Goal: Task Accomplishment & Management: Use online tool/utility

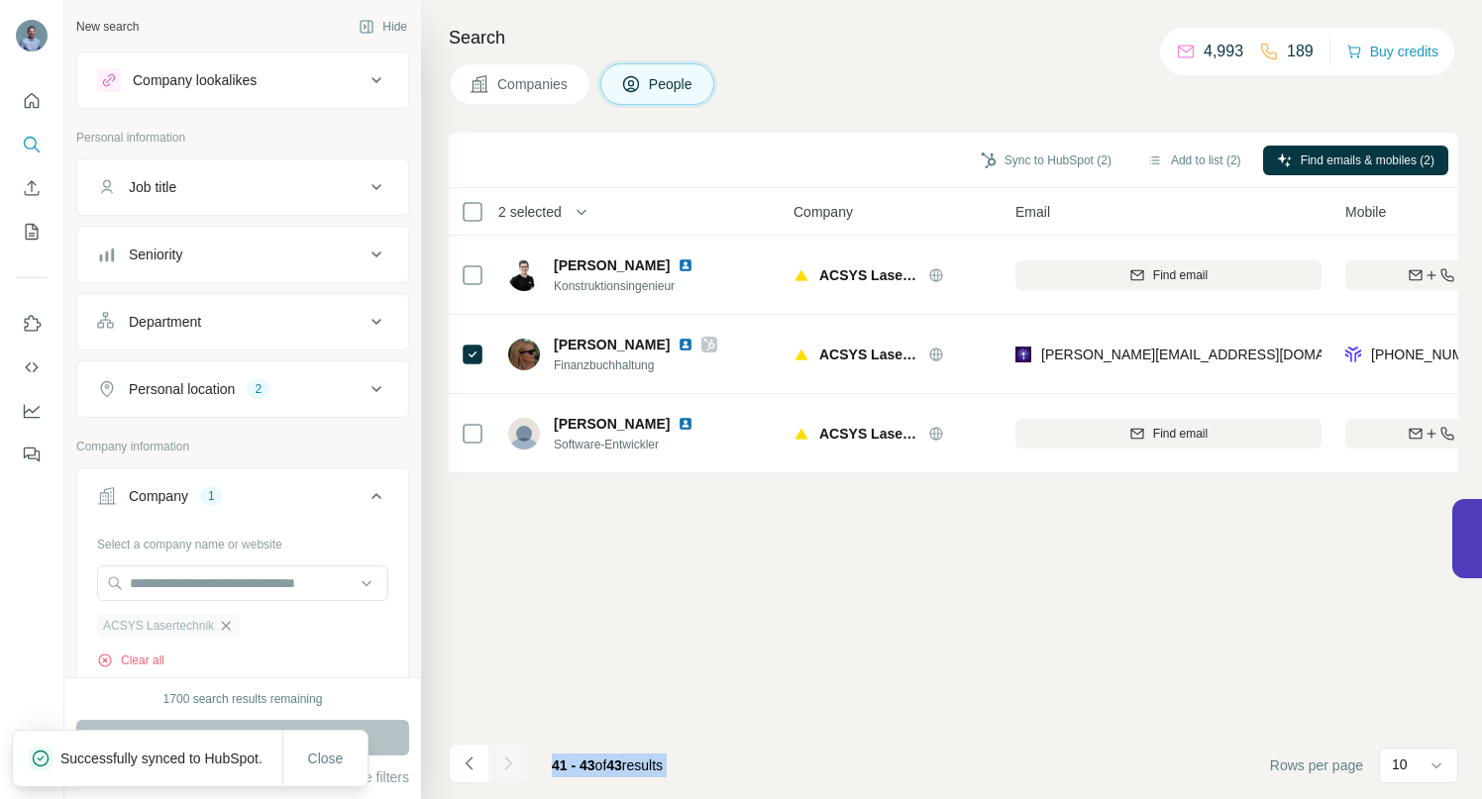
click at [230, 625] on icon "button" at bounding box center [226, 626] width 16 height 16
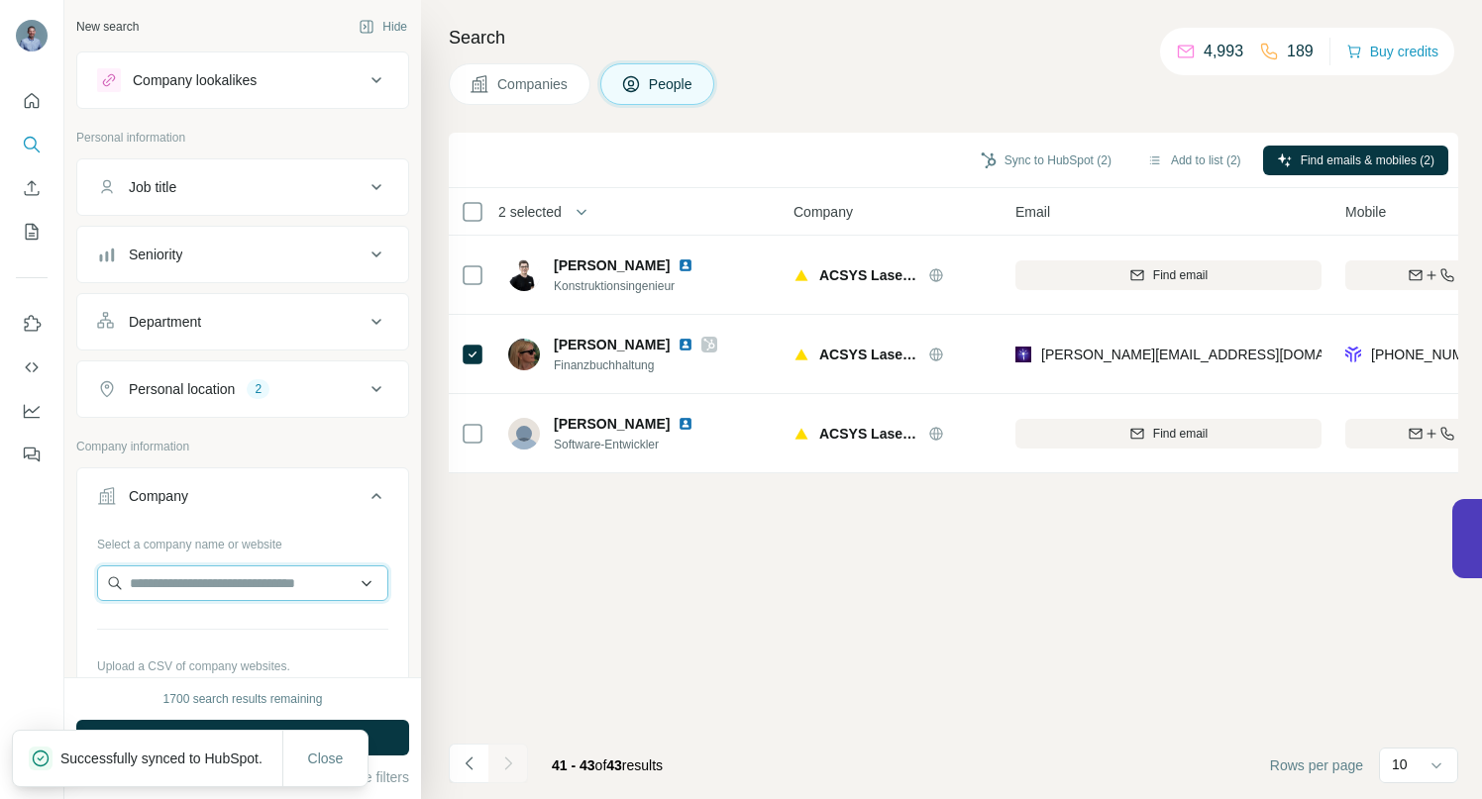
click at [207, 585] on input "text" at bounding box center [242, 584] width 291 height 36
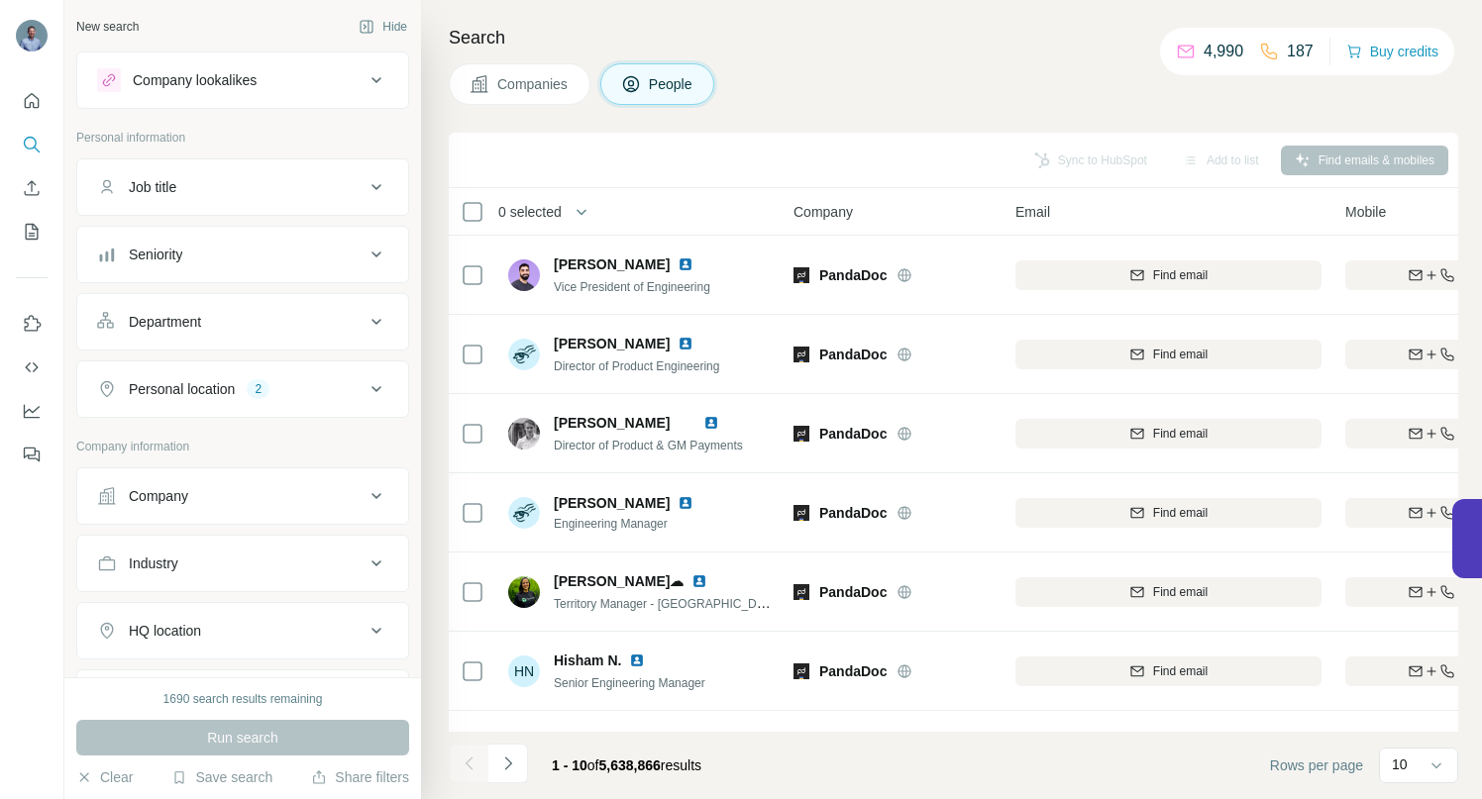
click at [378, 488] on button "Company" at bounding box center [242, 496] width 331 height 48
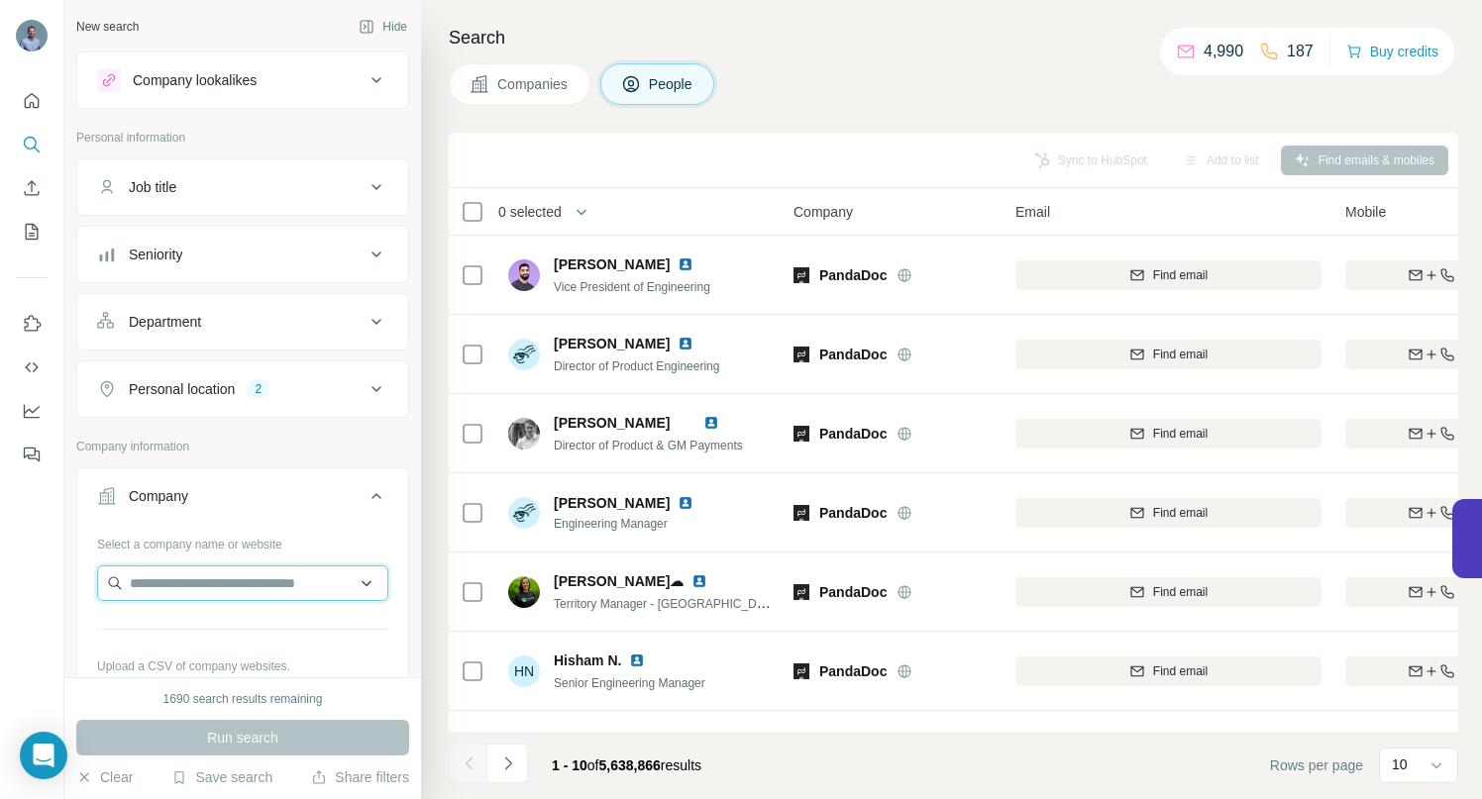
click at [260, 575] on input "text" at bounding box center [242, 584] width 291 height 36
paste input "**********"
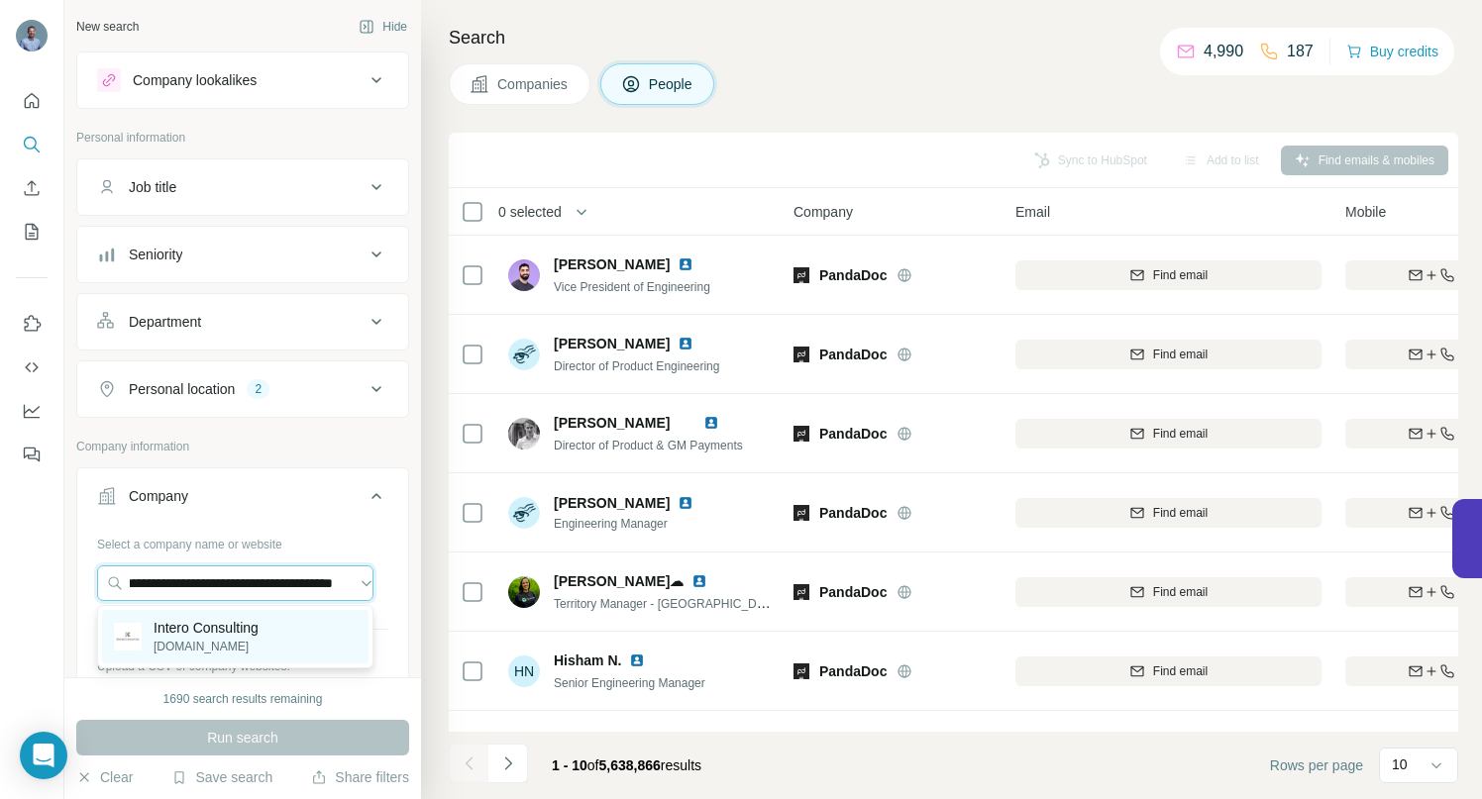
type input "**********"
click at [209, 632] on p "Intero Consulting" at bounding box center [206, 628] width 105 height 20
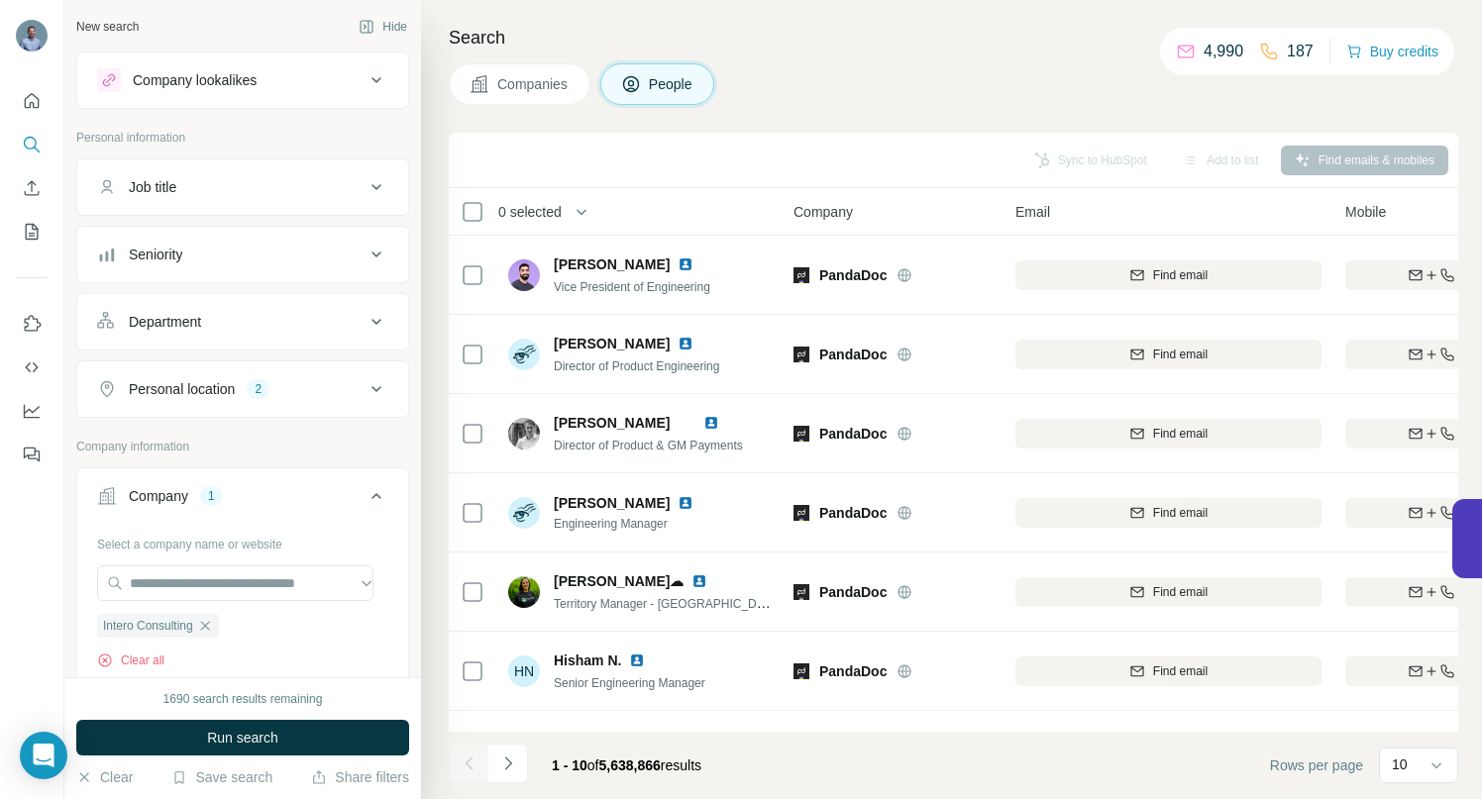
scroll to position [0, 0]
click at [232, 732] on span "Run search" at bounding box center [242, 738] width 71 height 20
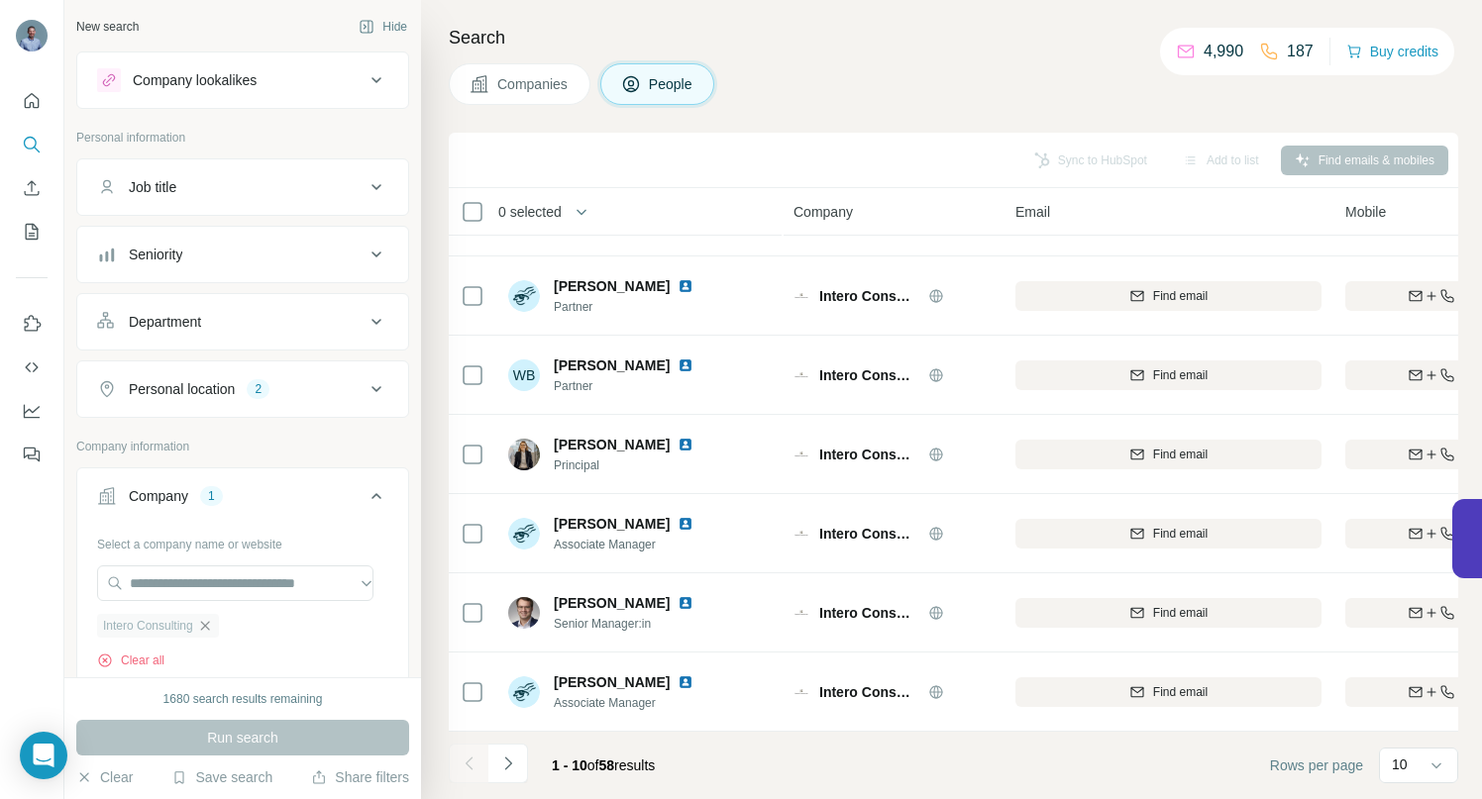
scroll to position [307, 0]
click at [512, 770] on icon "Navigate to next page" at bounding box center [508, 764] width 20 height 20
click at [509, 758] on icon "Navigate to next page" at bounding box center [508, 764] width 20 height 20
click at [514, 766] on icon "Navigate to next page" at bounding box center [508, 764] width 20 height 20
click at [504, 768] on icon "Navigate to next page" at bounding box center [508, 764] width 20 height 20
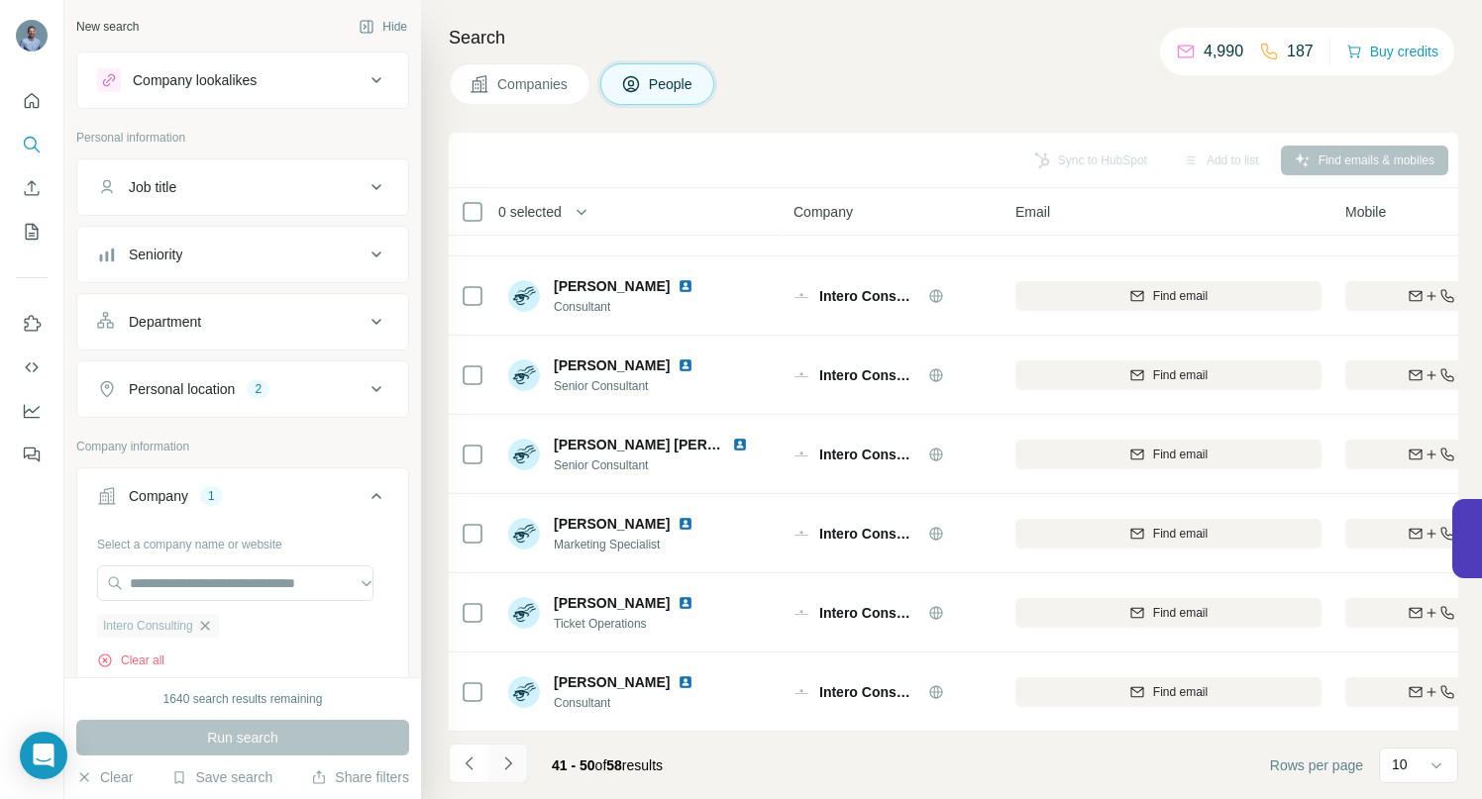
click at [513, 764] on icon "Navigate to next page" at bounding box center [508, 764] width 20 height 20
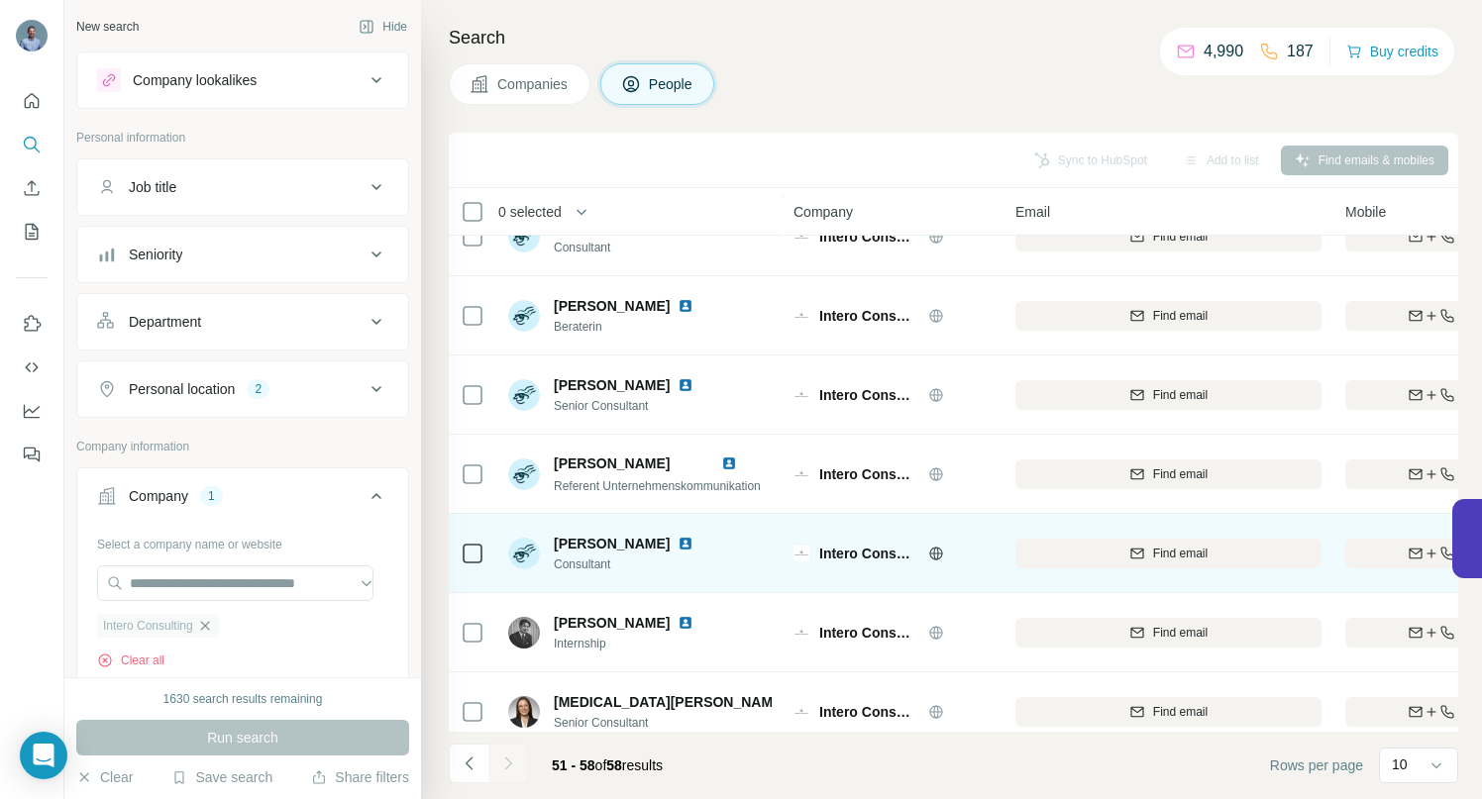
scroll to position [149, 0]
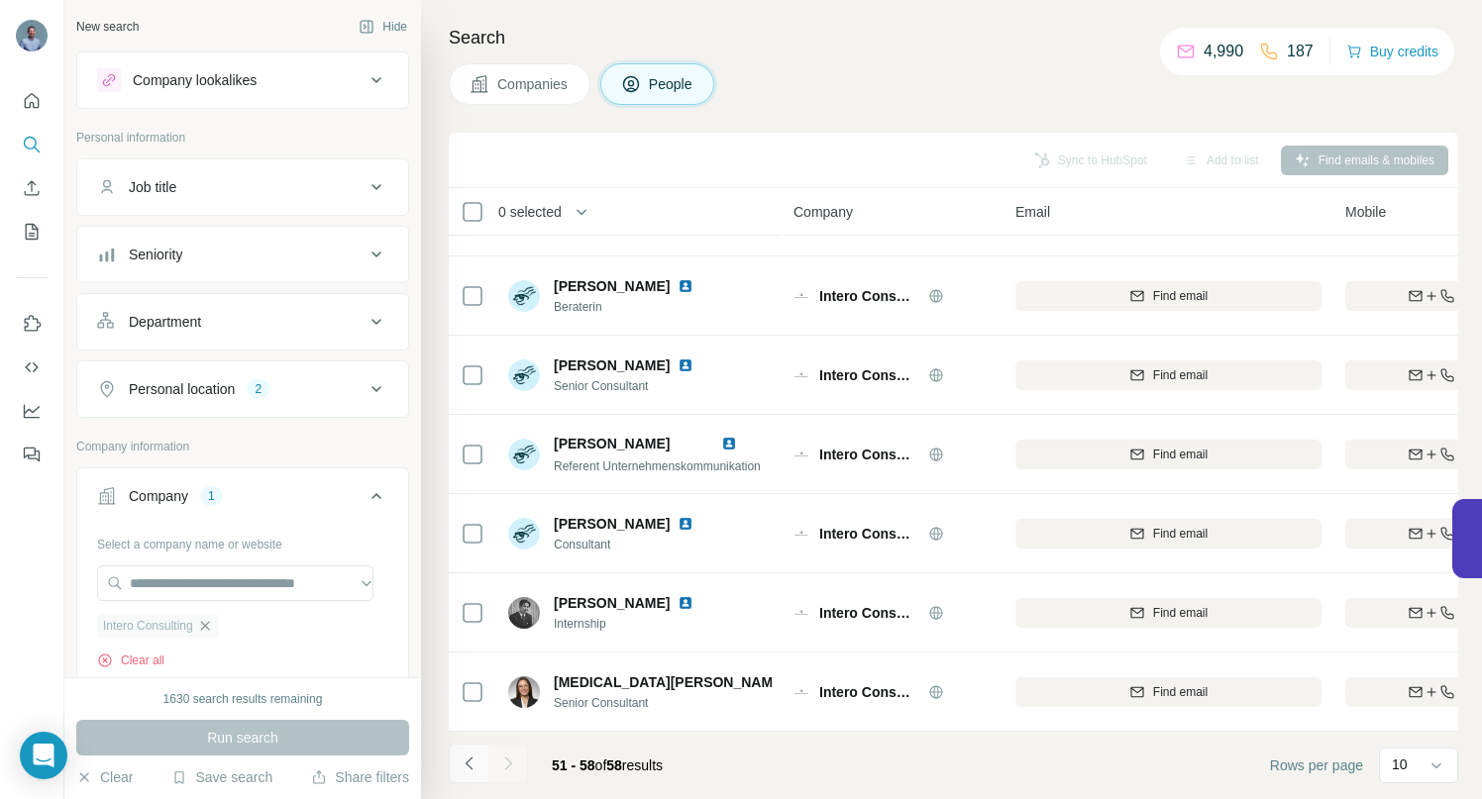
click at [466, 759] on icon "Navigate to previous page" at bounding box center [470, 764] width 20 height 20
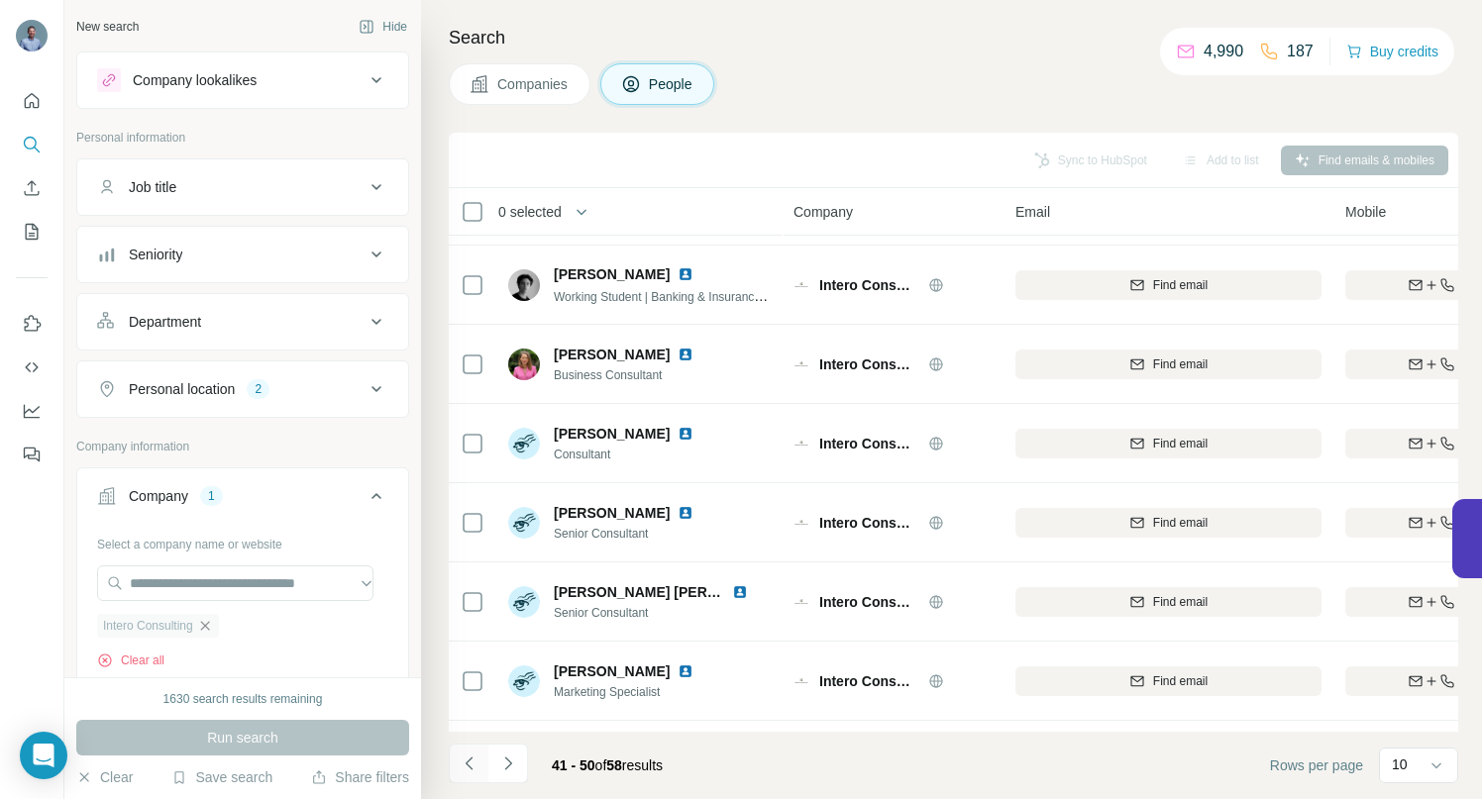
click at [466, 759] on icon "Navigate to previous page" at bounding box center [470, 764] width 20 height 20
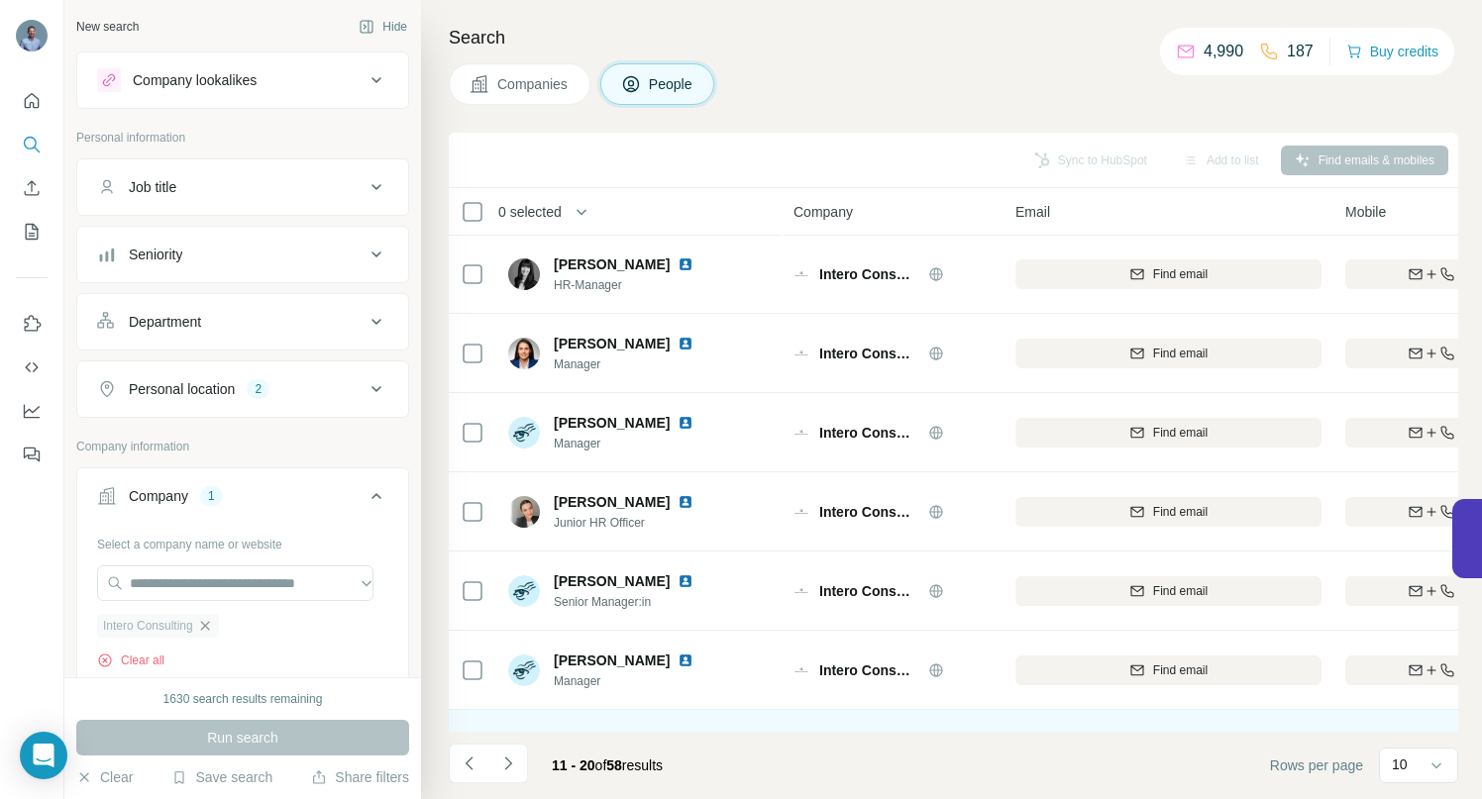
scroll to position [0, 0]
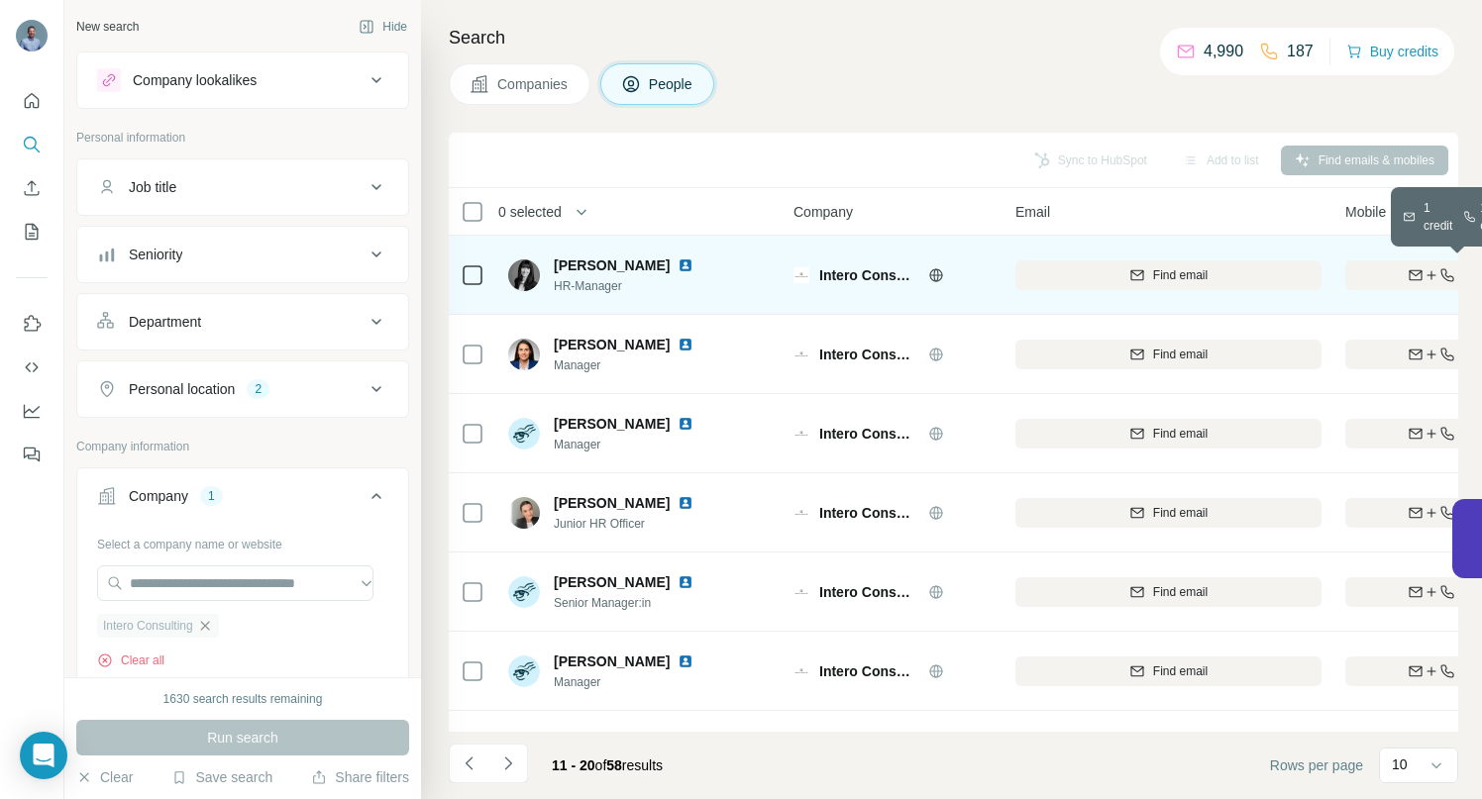
click at [1392, 273] on div "Find both" at bounding box center [1460, 275] width 231 height 18
click at [677, 263] on img at bounding box center [685, 266] width 16 height 16
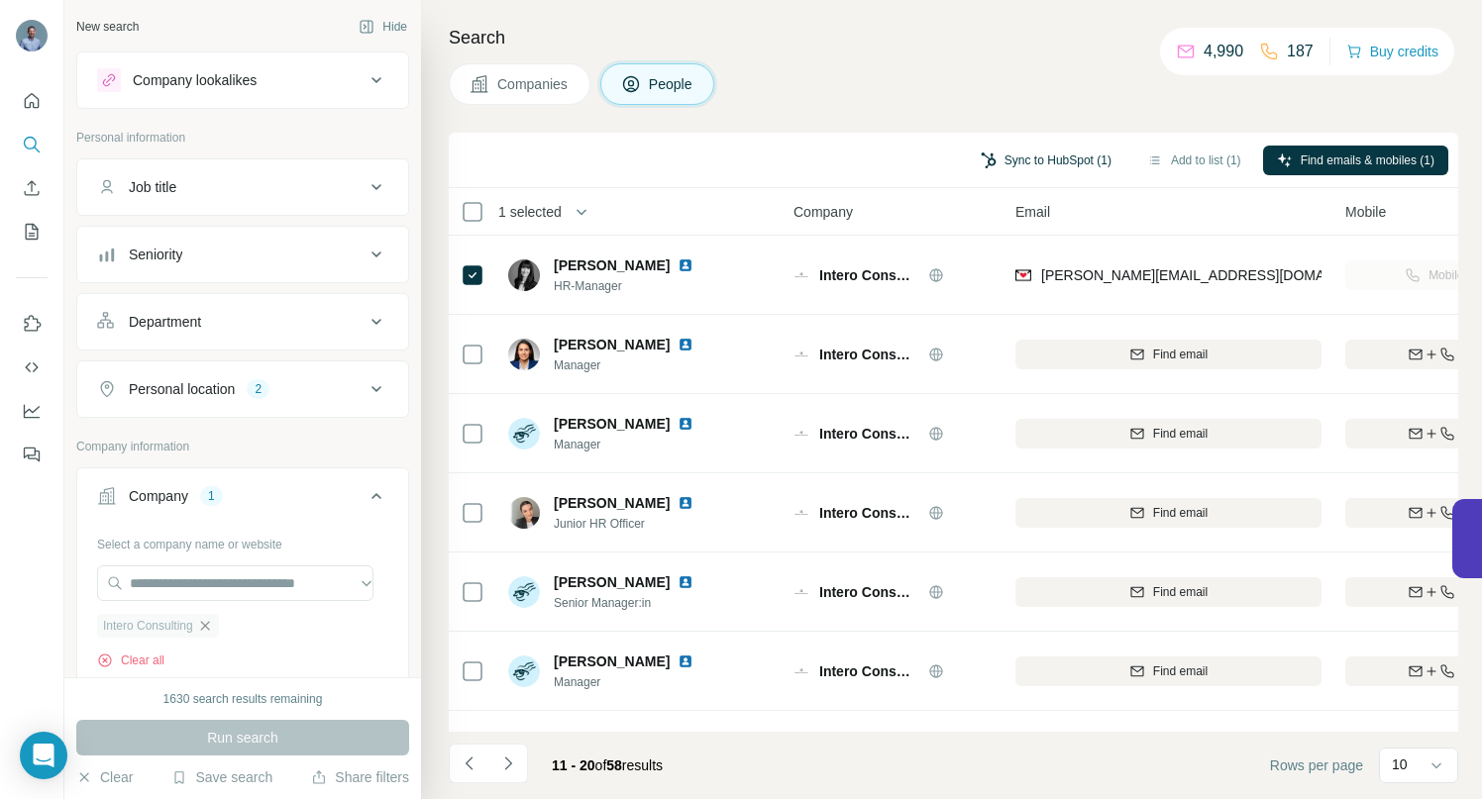
click at [1008, 159] on button "Sync to HubSpot (1)" at bounding box center [1046, 161] width 158 height 30
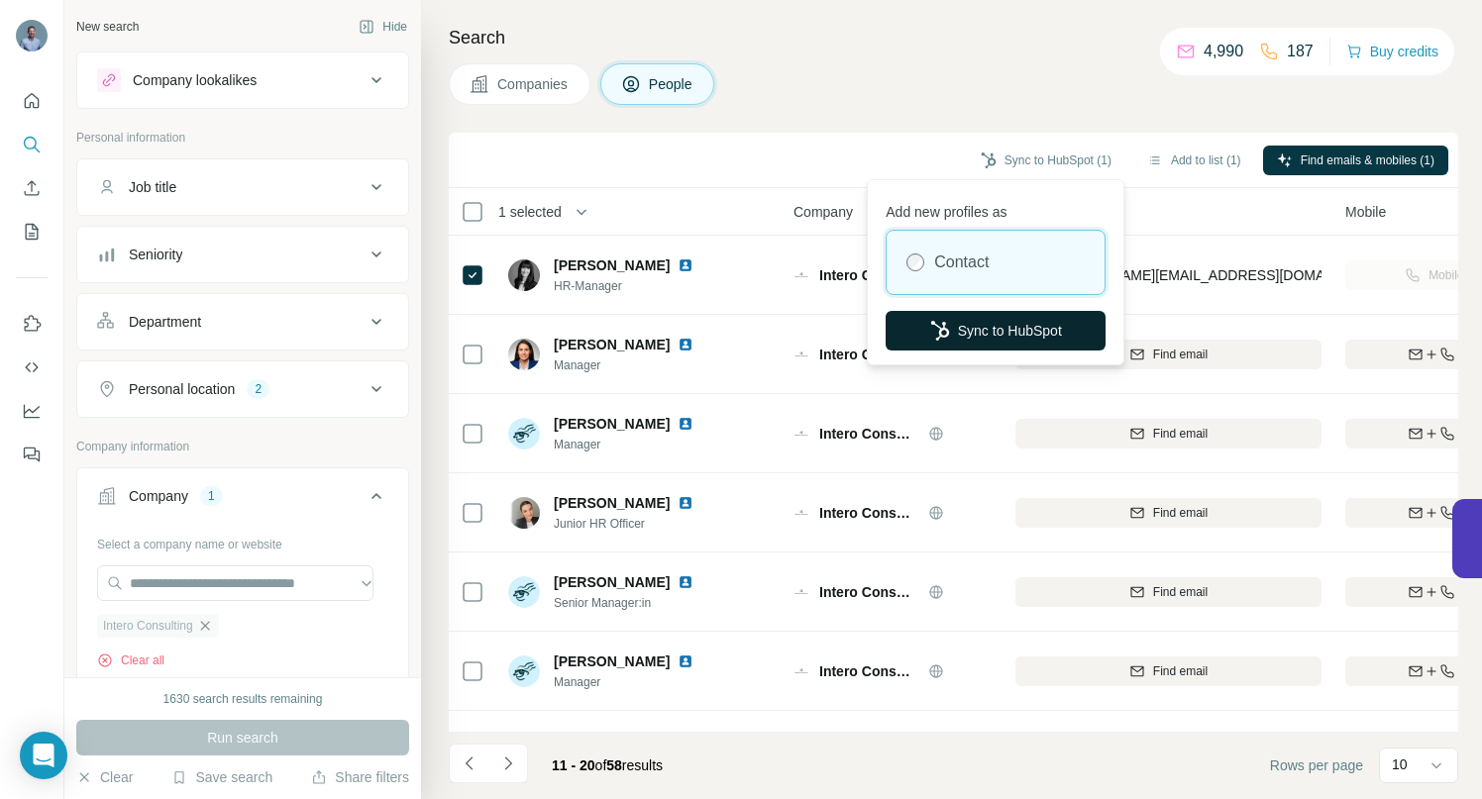
click at [980, 328] on button "Sync to HubSpot" at bounding box center [996, 331] width 220 height 40
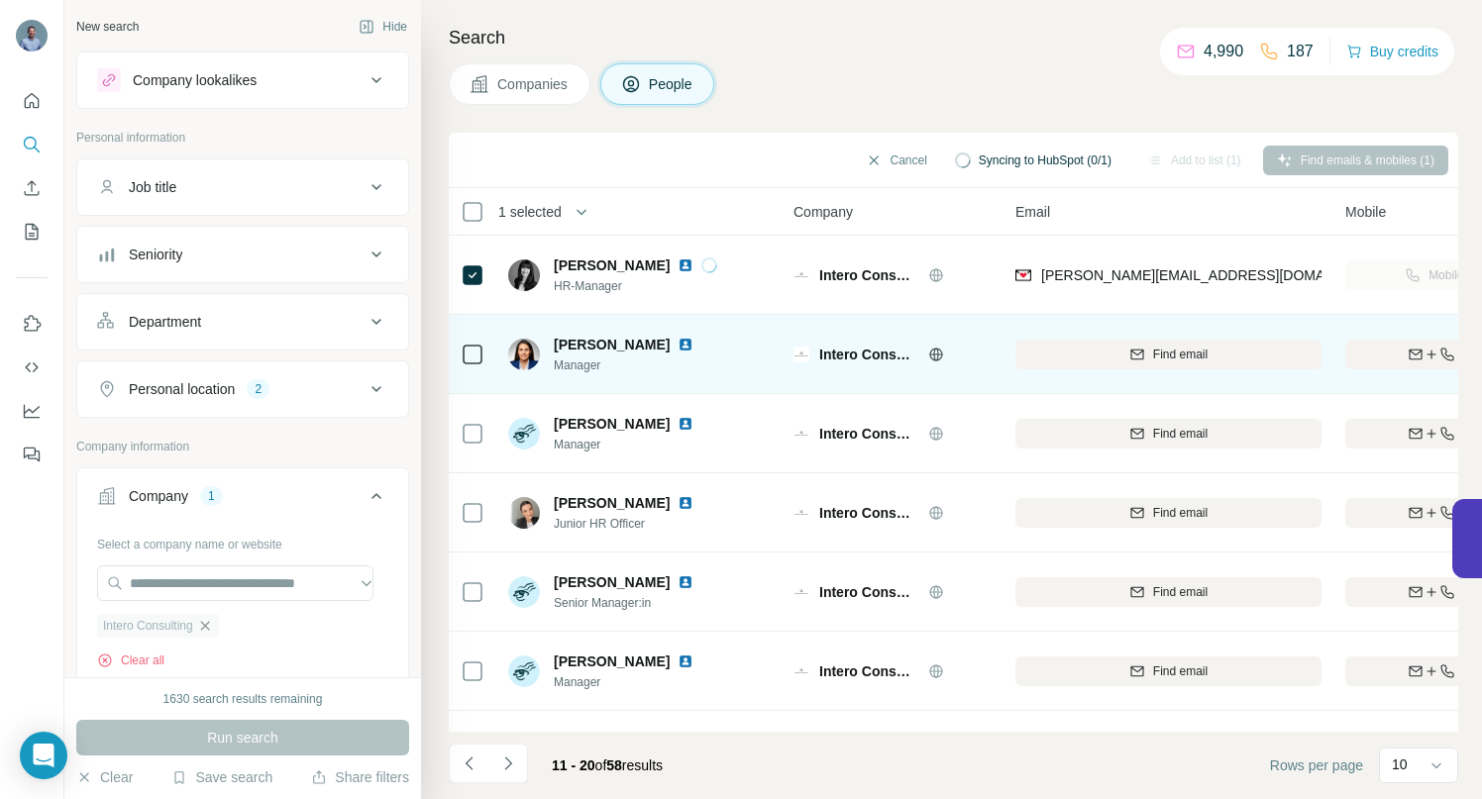
click at [686, 339] on img at bounding box center [685, 345] width 16 height 16
